Goal: Task Accomplishment & Management: Use online tool/utility

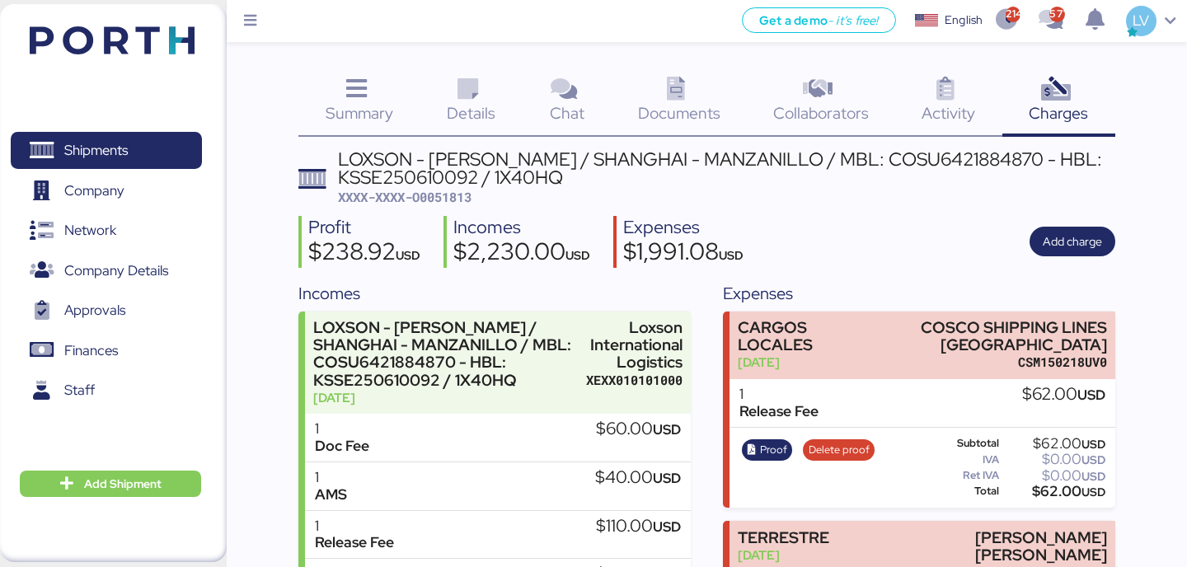
click at [195, 21] on div "Shipments 0 Company 0 Network 0 Company Details 0 Approvals 0 Finances 0 Staff …" at bounding box center [113, 283] width 227 height 558
click at [192, 50] on img at bounding box center [112, 40] width 165 height 28
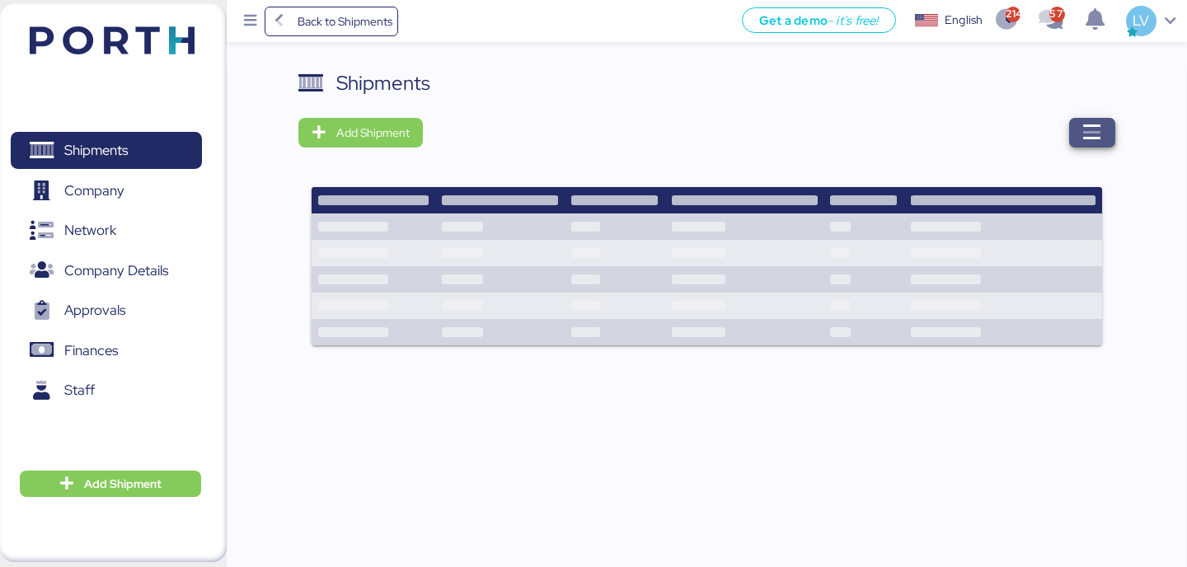
click at [1103, 132] on span "button" at bounding box center [1093, 133] width 46 height 30
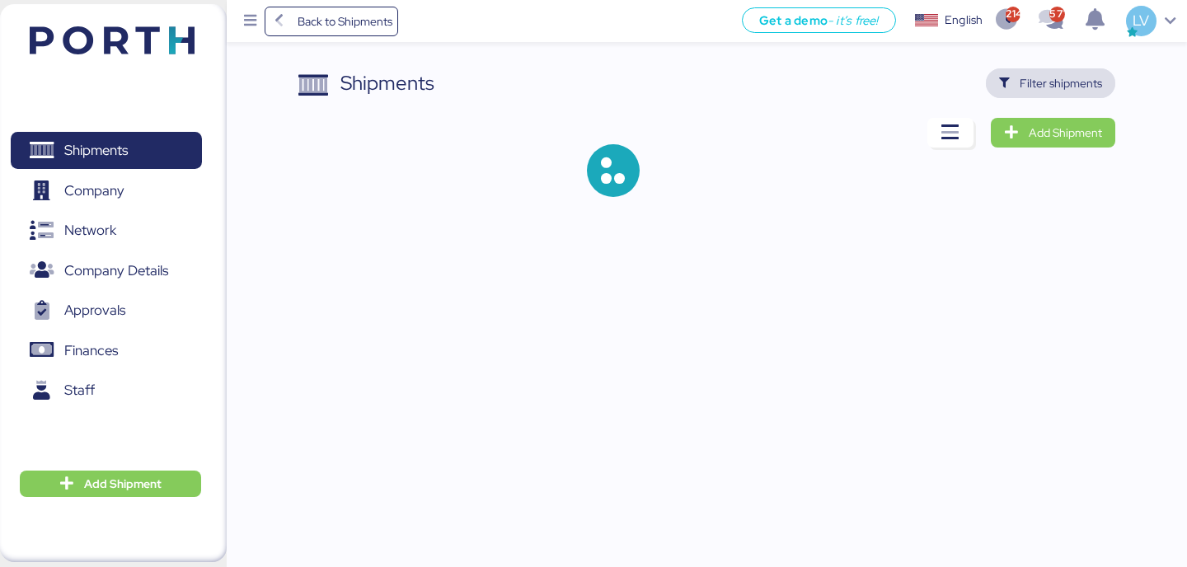
click at [1084, 78] on span "Filter shipments" at bounding box center [1061, 83] width 82 height 20
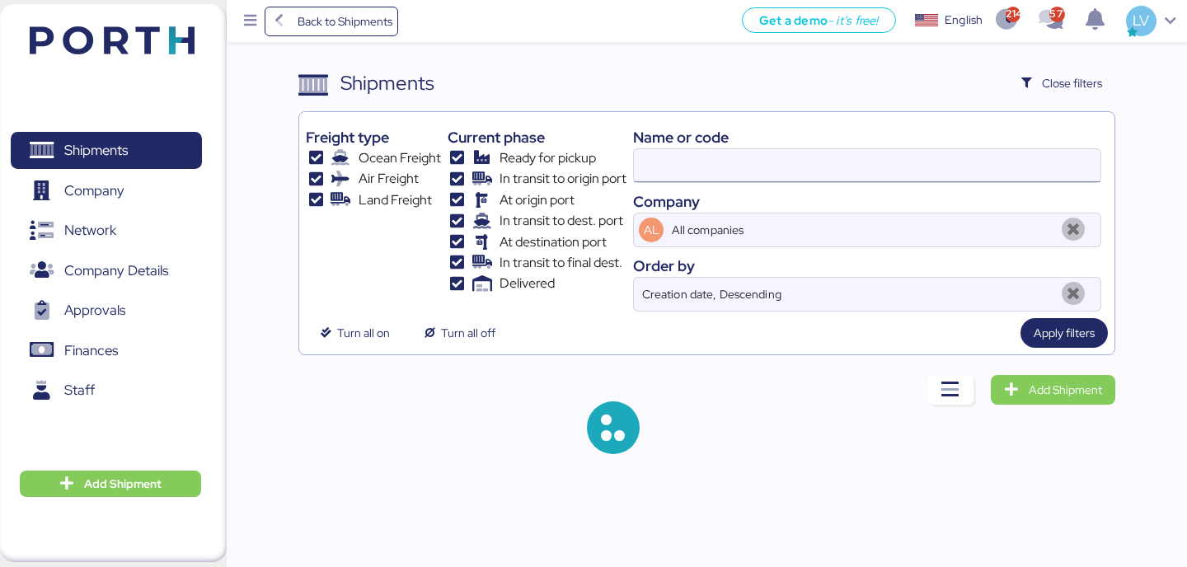
click at [928, 153] on input at bounding box center [867, 165] width 467 height 33
click at [928, 152] on input at bounding box center [867, 165] width 467 height 33
paste input "COSU9503330580"
type input "COSU9503330580"
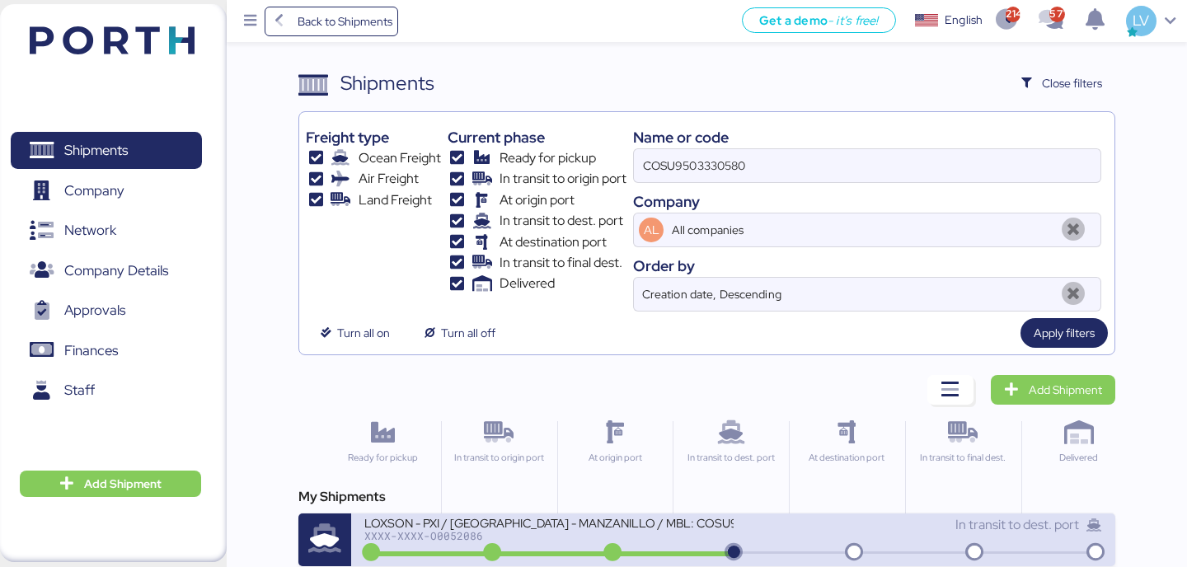
click at [518, 516] on div "LOXSON - PXI / [GEOGRAPHIC_DATA] - MANZANILLO / MBL: COSU9503330580 - HBL: CSSE…" at bounding box center [548, 522] width 369 height 14
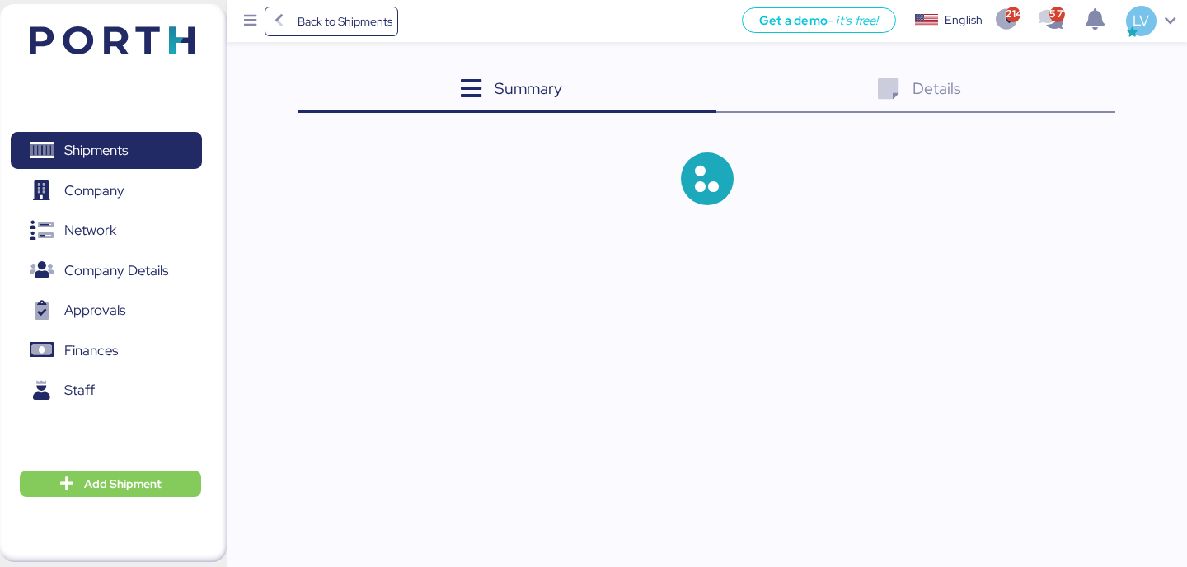
scroll to position [1, 0]
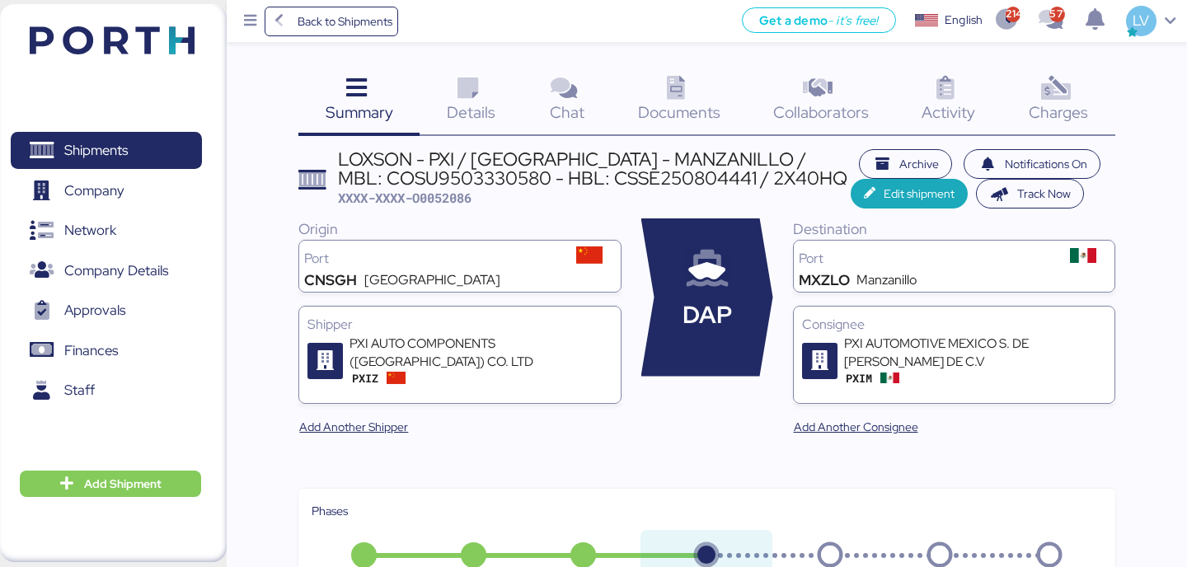
click at [1069, 95] on icon at bounding box center [1055, 89] width 35 height 24
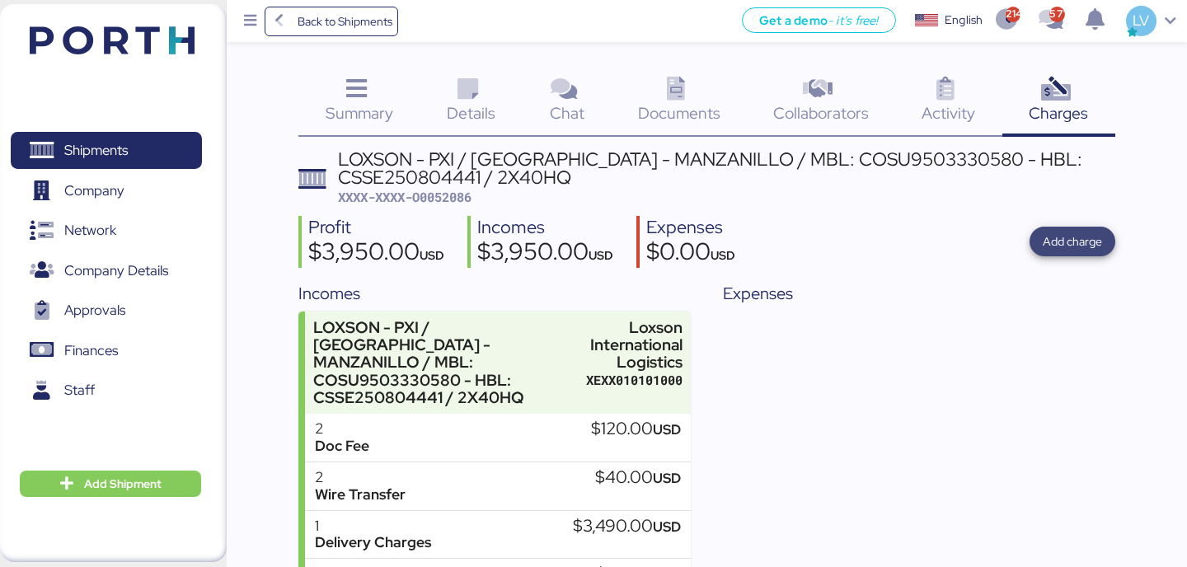
click at [1086, 244] on span "Add charge" at bounding box center [1072, 242] width 59 height 20
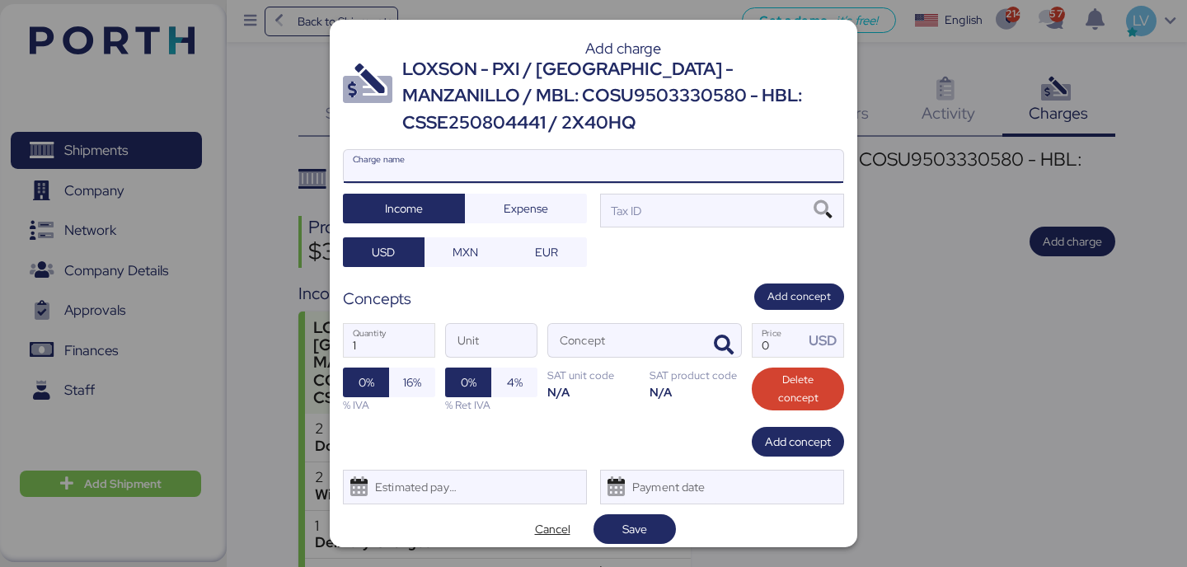
click at [549, 156] on input "Charge name" at bounding box center [594, 166] width 500 height 33
click at [537, 167] on input "Charge name" at bounding box center [594, 166] width 500 height 33
type input "c"
type input "CARGOS COSCO"
click at [517, 205] on span "Expense" at bounding box center [526, 209] width 45 height 20
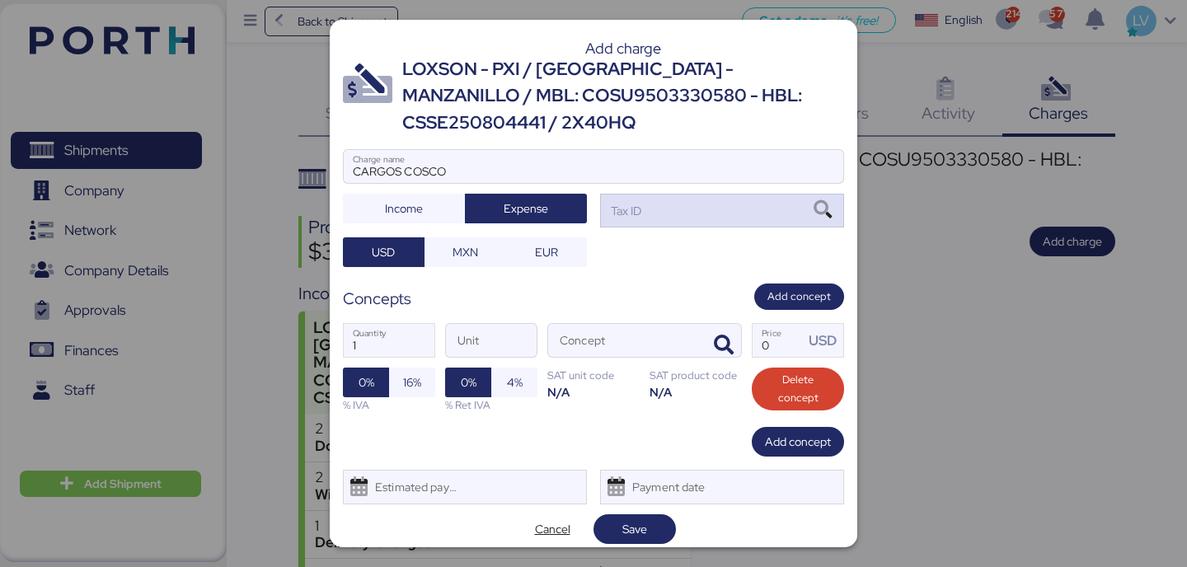
click at [689, 213] on div "Tax ID" at bounding box center [722, 210] width 244 height 33
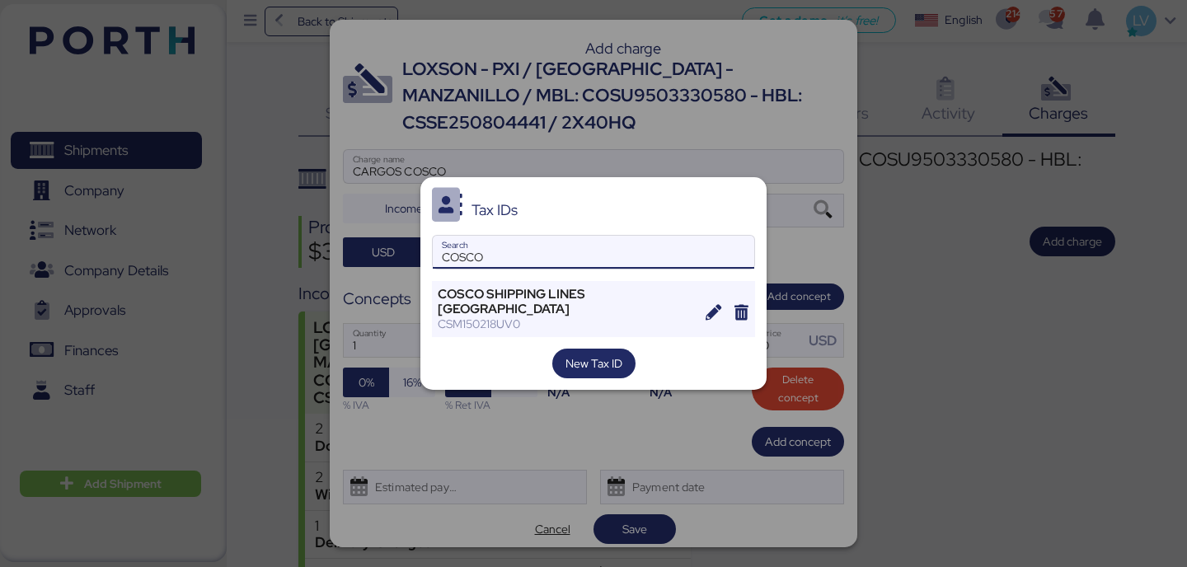
type input "COSCO"
click at [570, 280] on div "Tax IDs COSCO Search COSCO SHIPPING LINES [GEOGRAPHIC_DATA] CSM150218UV0 New Ta…" at bounding box center [594, 284] width 346 height 214
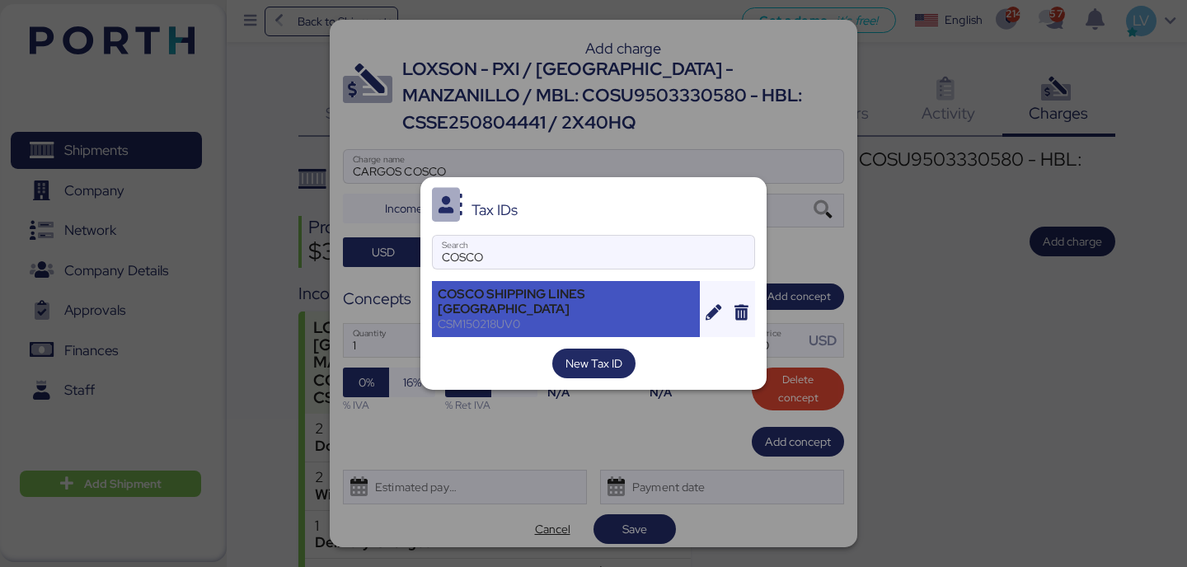
click at [567, 296] on div "COSCO SHIPPING LINES [GEOGRAPHIC_DATA]" at bounding box center [566, 302] width 256 height 30
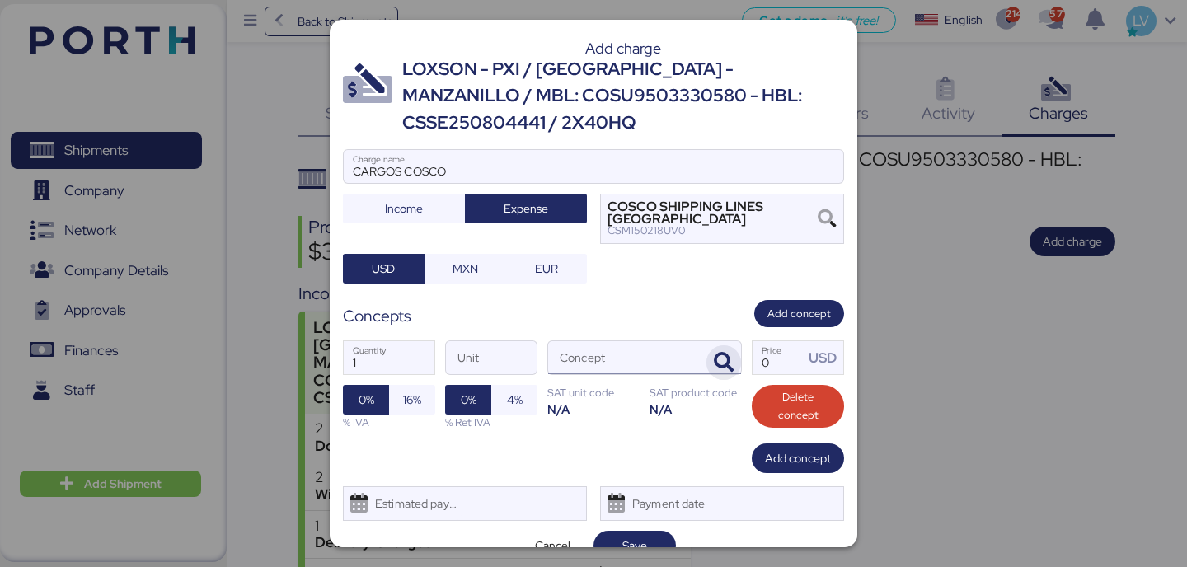
click at [733, 364] on span "button" at bounding box center [724, 363] width 35 height 35
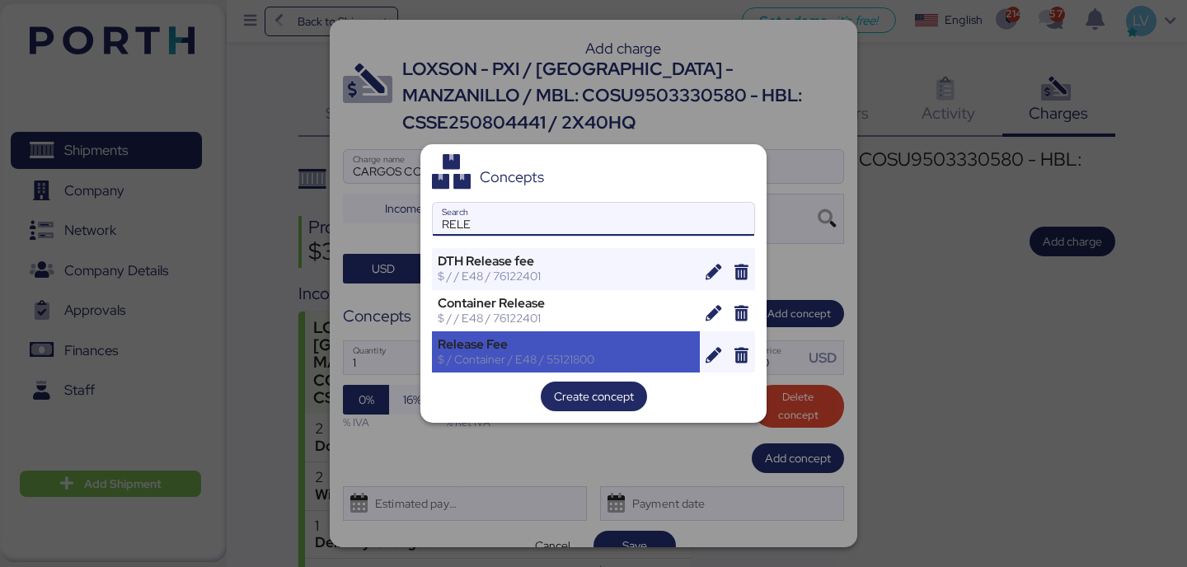
type input "RELE"
click at [513, 347] on div "Release Fee" at bounding box center [566, 344] width 256 height 15
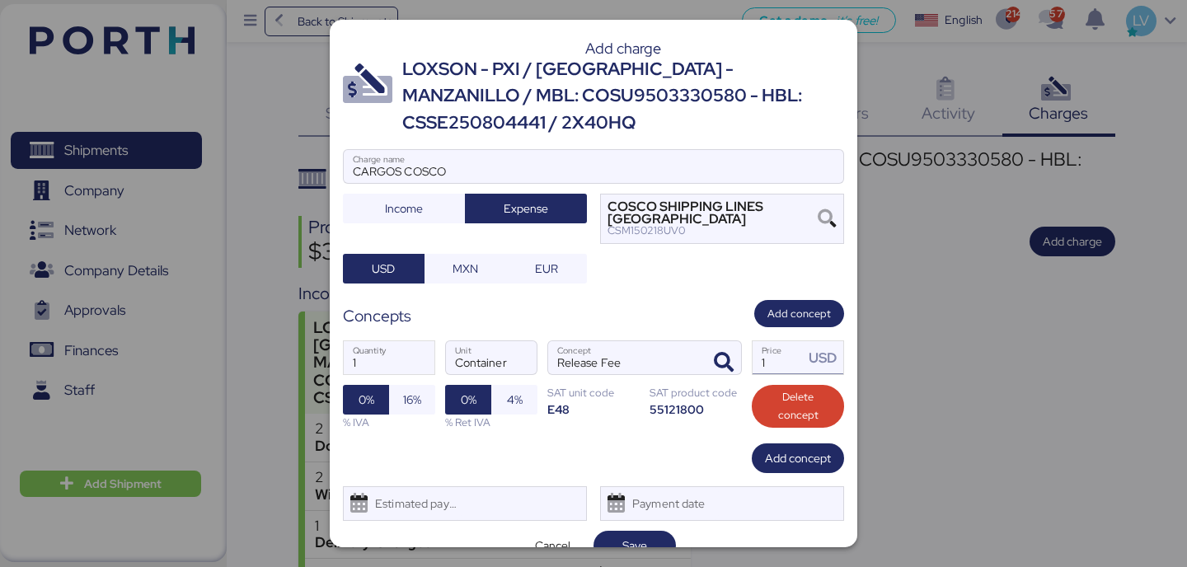
click at [790, 371] on input "1" at bounding box center [778, 357] width 51 height 33
type input "0"
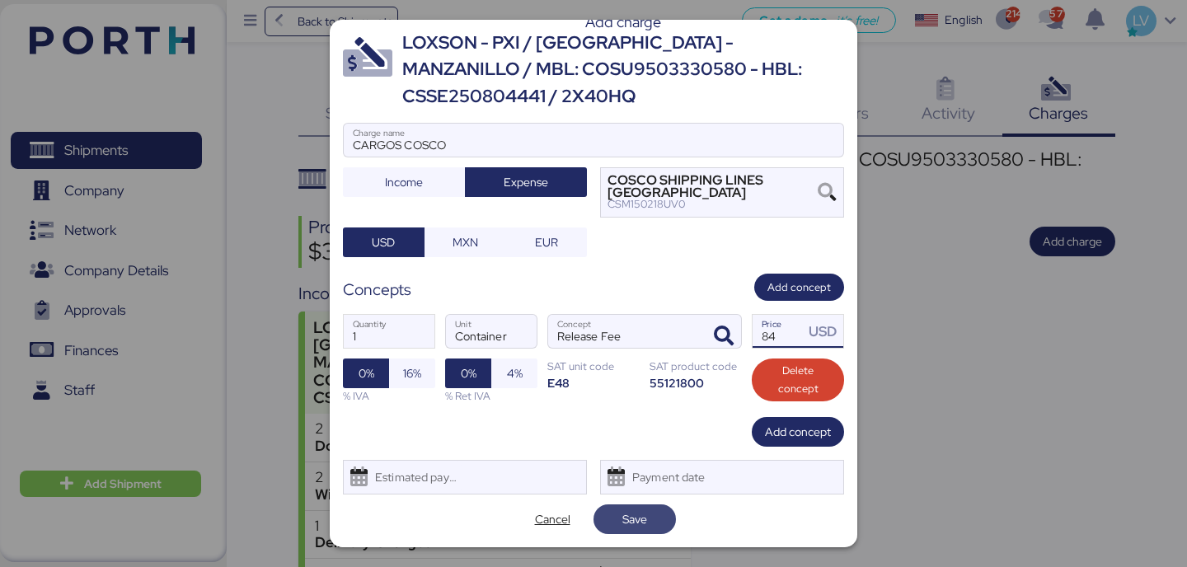
type input "84"
click at [645, 513] on span "Save" at bounding box center [635, 520] width 25 height 20
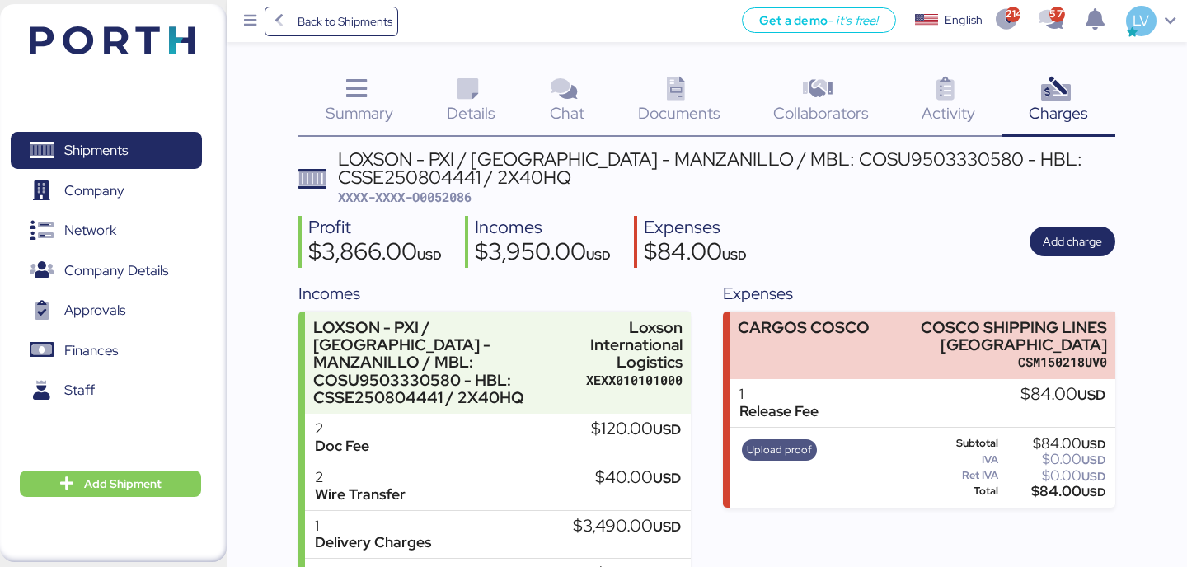
click at [804, 445] on span "Upload proof" at bounding box center [779, 450] width 65 height 18
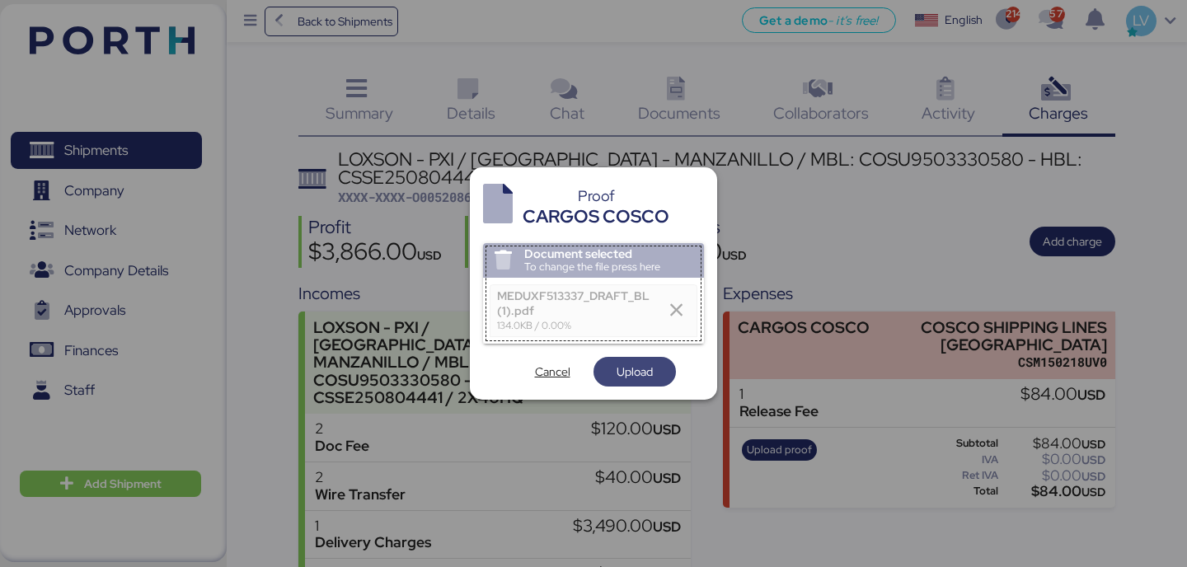
click at [629, 370] on span "Upload" at bounding box center [635, 372] width 36 height 20
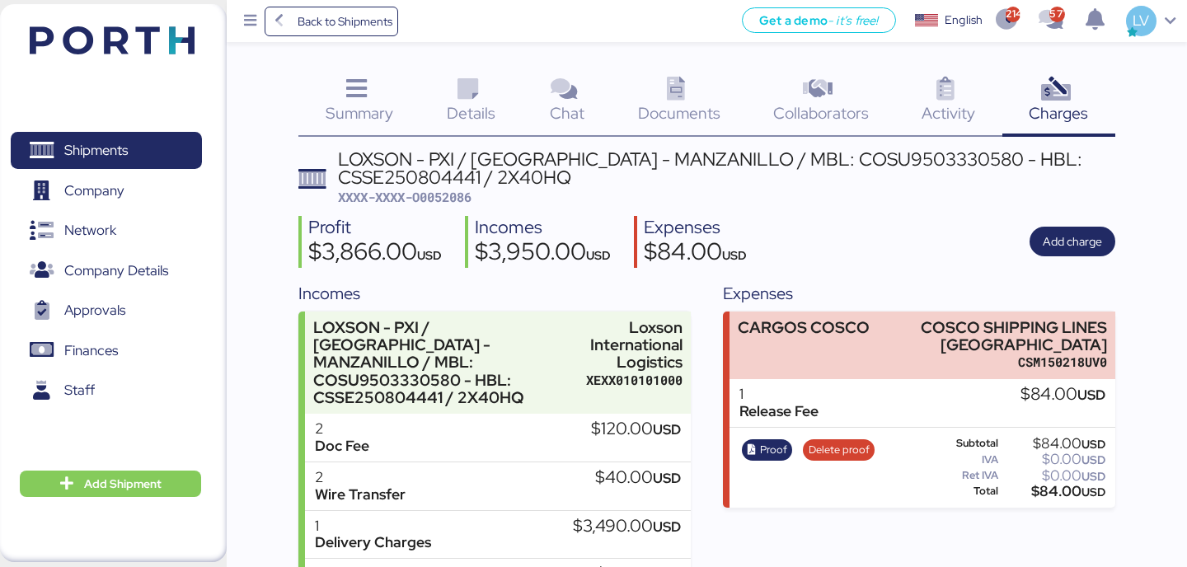
click at [462, 197] on span "XXXX-XXXX-O0052086" at bounding box center [405, 197] width 134 height 16
copy span "O0052086"
